Goal: Navigation & Orientation: Go to known website

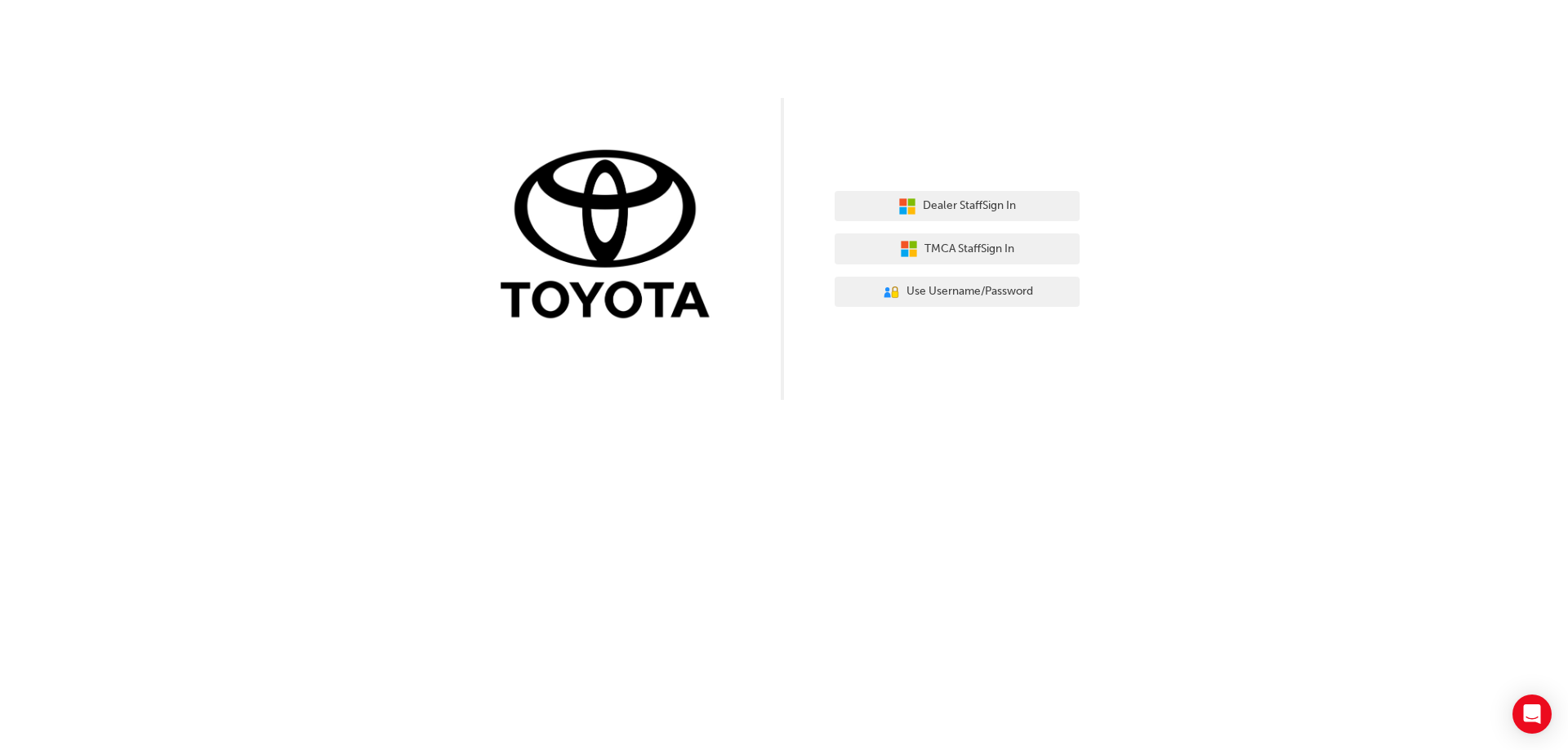
drag, startPoint x: 963, startPoint y: 229, endPoint x: 963, endPoint y: 219, distance: 10.0
click at [963, 229] on div "Dealer Staff Sign In TMCA Staff Sign In User Authentication Icon - Blue Person,…" at bounding box center [957, 249] width 245 height 141
click at [997, 218] on button "Dealer Staff Sign In" at bounding box center [957, 206] width 245 height 31
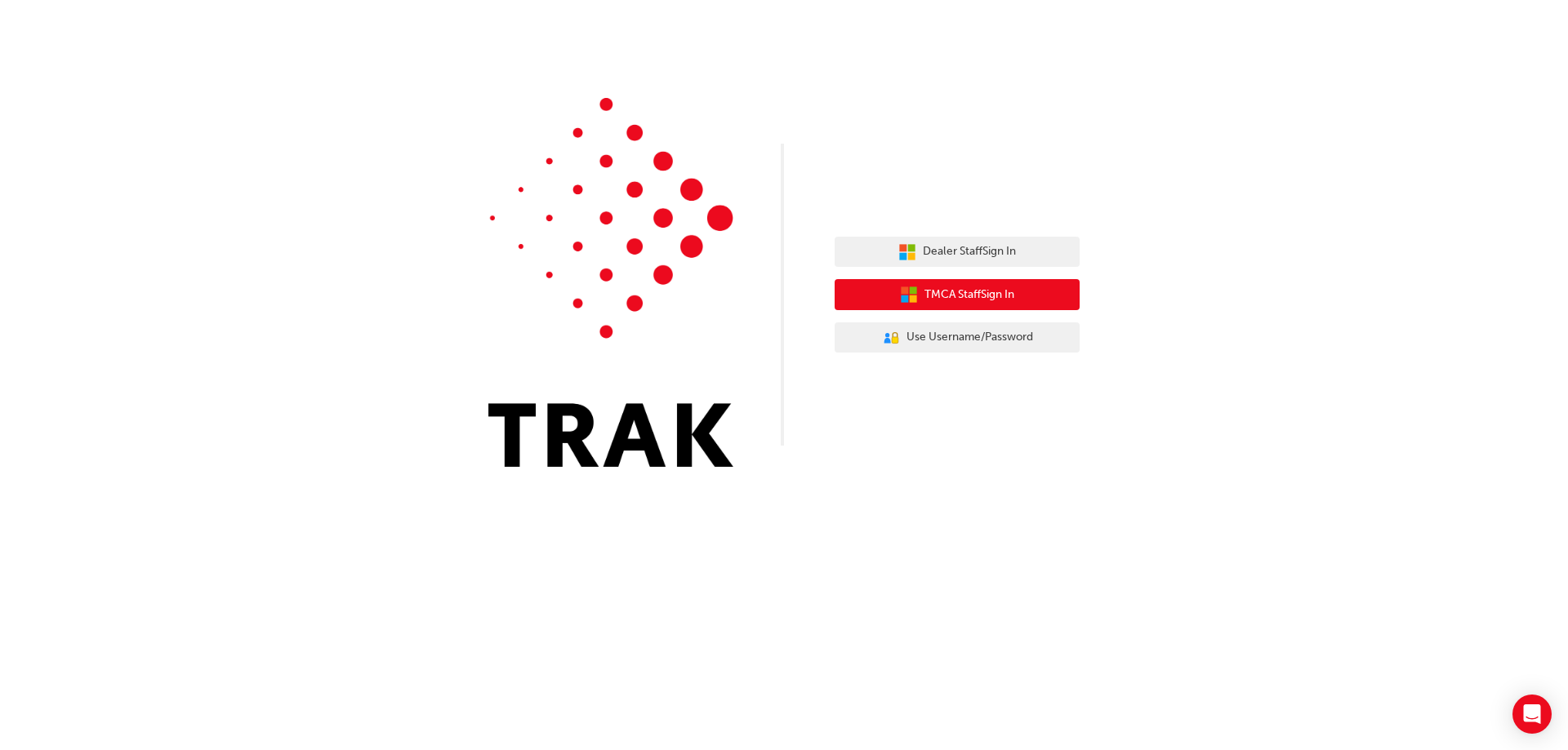
click at [1034, 289] on button "TMCA Staff Sign In" at bounding box center [957, 295] width 245 height 31
